Goal: Navigation & Orientation: Understand site structure

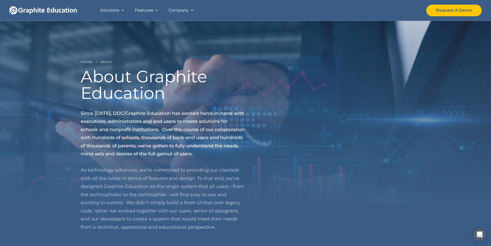
scroll to position [489, 0]
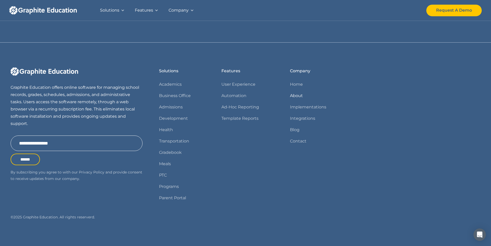
click at [295, 94] on link "About" at bounding box center [296, 95] width 13 height 7
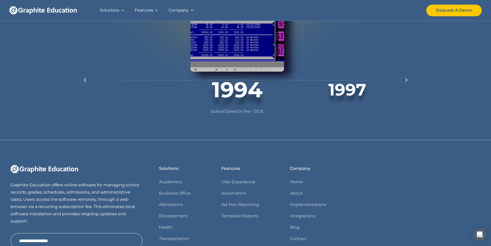
scroll to position [412, 0]
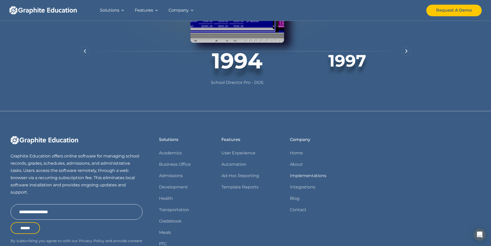
click at [298, 179] on link "Implementations" at bounding box center [308, 175] width 36 height 7
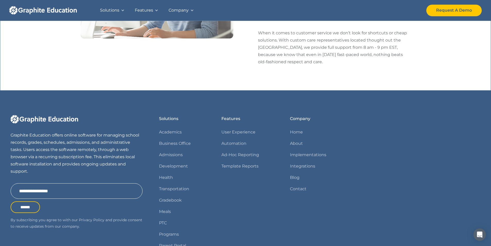
scroll to position [593, 0]
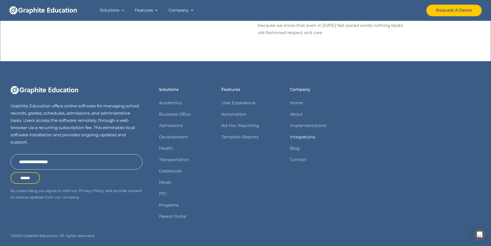
click at [305, 133] on link "Integrations" at bounding box center [302, 136] width 25 height 7
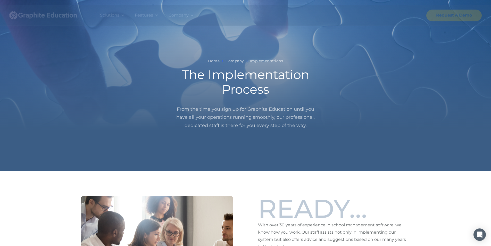
scroll to position [593, 0]
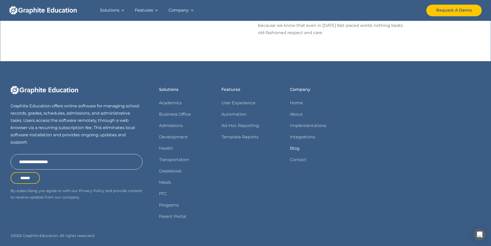
click at [295, 145] on link "Blog" at bounding box center [295, 148] width 10 height 7
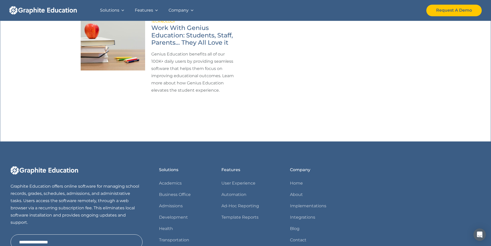
scroll to position [232, 0]
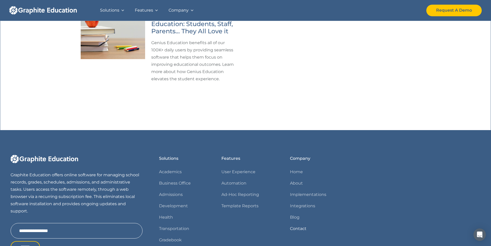
click at [297, 228] on link "Contact" at bounding box center [298, 228] width 16 height 7
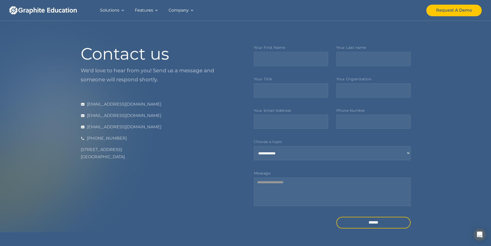
click at [117, 10] on div "Solutions" at bounding box center [109, 10] width 19 height 7
